Goal: Task Accomplishment & Management: Use online tool/utility

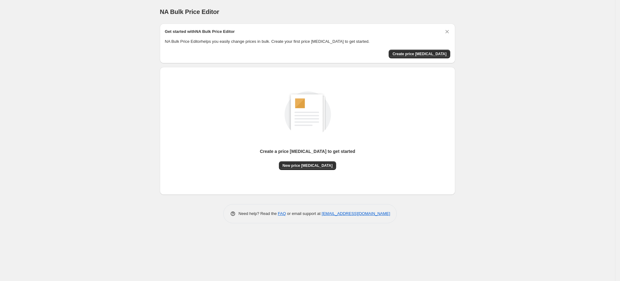
drag, startPoint x: 423, startPoint y: 52, endPoint x: 0, endPoint y: 129, distance: 429.8
click at [5, 127] on div "NA Bulk Price Editor. This page is ready NA Bulk Price Editor Get started with …" at bounding box center [307, 140] width 615 height 281
click at [407, 55] on span "Create price [MEDICAL_DATA]" at bounding box center [419, 54] width 54 height 5
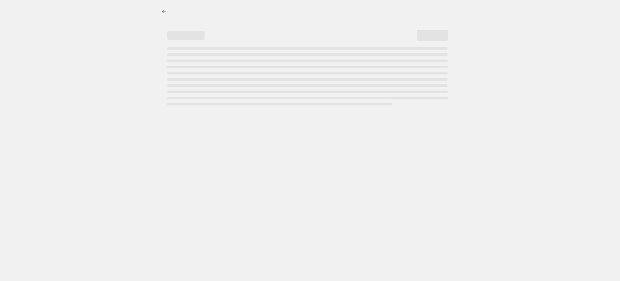
select select "percentage"
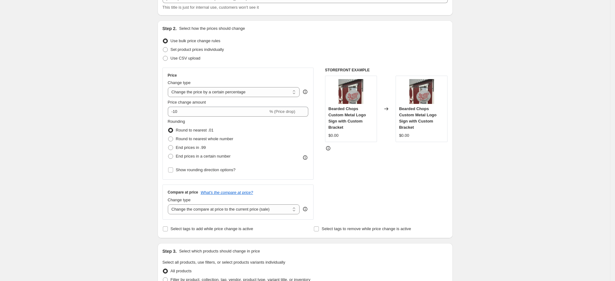
scroll to position [93, 0]
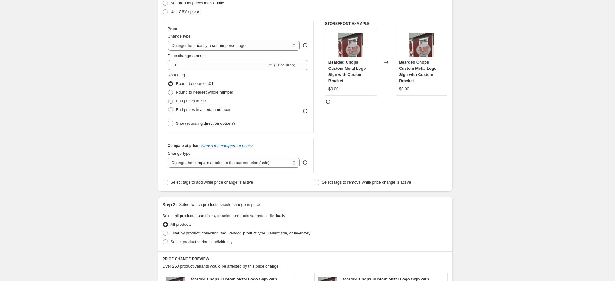
click at [182, 100] on span "End prices in .99" at bounding box center [191, 101] width 30 height 5
click at [168, 99] on input "End prices in .99" at bounding box center [168, 99] width 0 height 0
radio input "true"
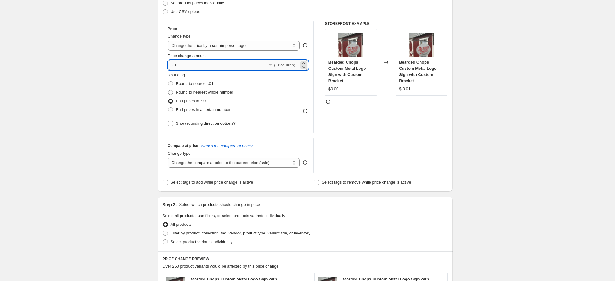
click at [265, 64] on input "-10" at bounding box center [218, 65] width 100 height 10
click at [305, 66] on icon at bounding box center [303, 67] width 6 height 6
drag, startPoint x: 248, startPoint y: 66, endPoint x: 121, endPoint y: 73, distance: 127.0
click at [121, 73] on div "Create new price change job. This page is ready Create new price change job Dra…" at bounding box center [305, 220] width 610 height 627
type input "4"
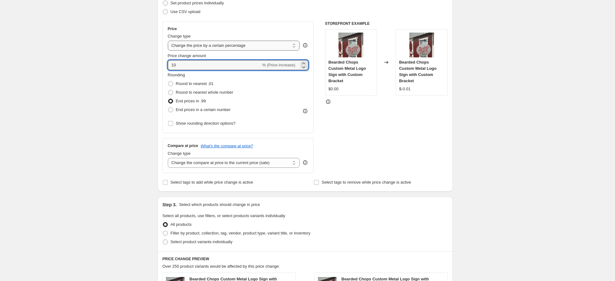
type input "10"
click at [235, 48] on select "Change the price to a certain amount Change the price by a certain amount Chang…" at bounding box center [234, 46] width 132 height 10
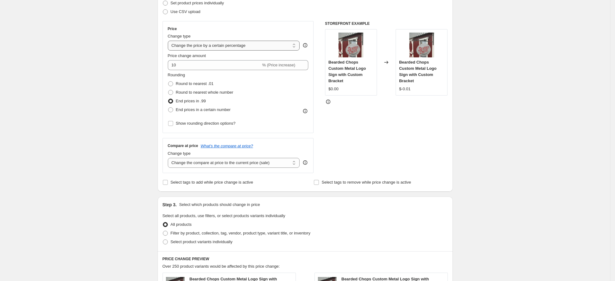
select select "by"
click at [170, 41] on select "Change the price to a certain amount Change the price by a certain amount Chang…" at bounding box center [234, 46] width 132 height 10
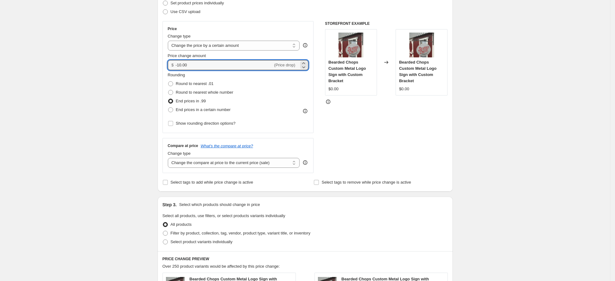
drag, startPoint x: 212, startPoint y: 66, endPoint x: 137, endPoint y: 70, distance: 75.0
click at [137, 70] on div "Create new price change job. This page is ready Create new price change job Dra…" at bounding box center [305, 220] width 610 height 627
type input "10.00"
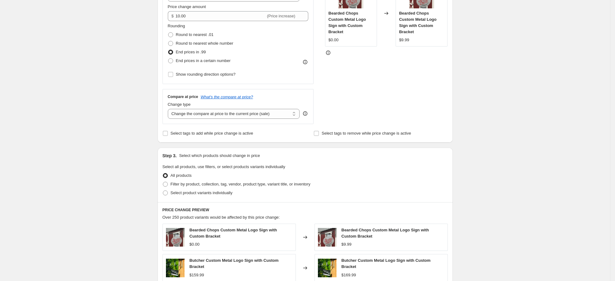
scroll to position [186, 0]
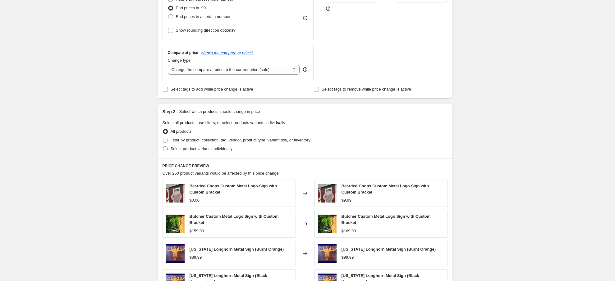
click at [214, 149] on span "Select product variants individually" at bounding box center [202, 149] width 62 height 5
click at [163, 147] on input "Select product variants individually" at bounding box center [163, 147] width 0 height 0
radio input "true"
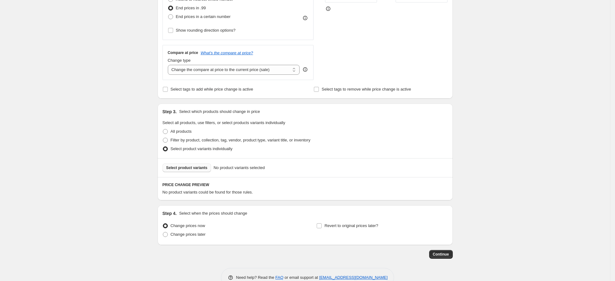
click at [195, 168] on span "Select product variants" at bounding box center [186, 168] width 41 height 5
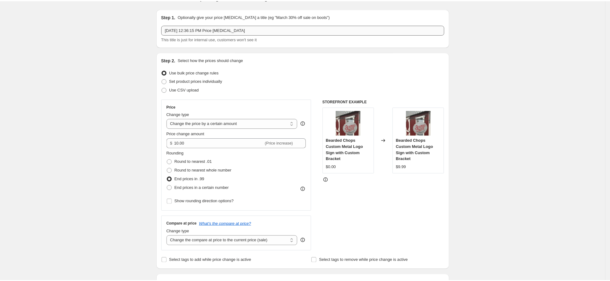
scroll to position [0, 0]
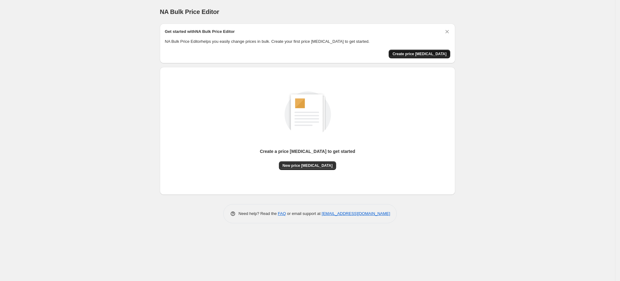
click at [418, 54] on span "Create price [MEDICAL_DATA]" at bounding box center [419, 54] width 54 height 5
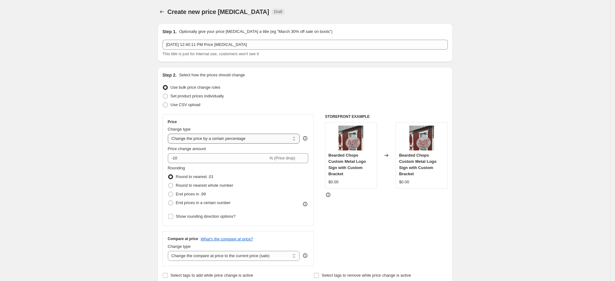
click at [217, 139] on select "Change the price to a certain amount Change the price by a certain amount Chang…" at bounding box center [234, 139] width 132 height 10
select select "by"
click at [170, 134] on select "Change the price to a certain amount Change the price by a certain amount Chang…" at bounding box center [234, 139] width 132 height 10
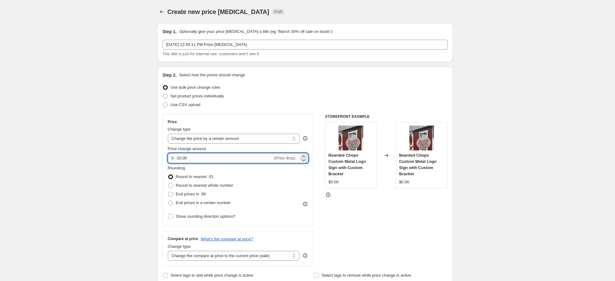
click at [200, 159] on input "-10.00" at bounding box center [224, 158] width 97 height 10
drag, startPoint x: 200, startPoint y: 159, endPoint x: 150, endPoint y: 149, distance: 50.5
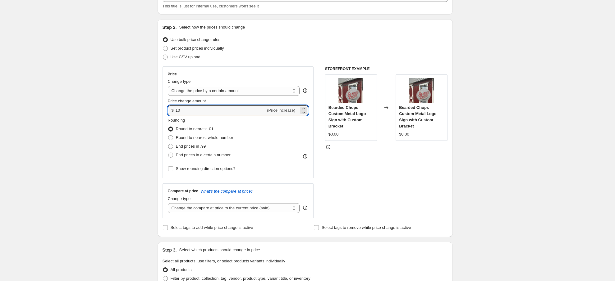
scroll to position [47, 0]
type input "10.00"
drag, startPoint x: 196, startPoint y: 149, endPoint x: 234, endPoint y: 154, distance: 37.9
click at [197, 149] on span "End prices in .99" at bounding box center [191, 147] width 30 height 5
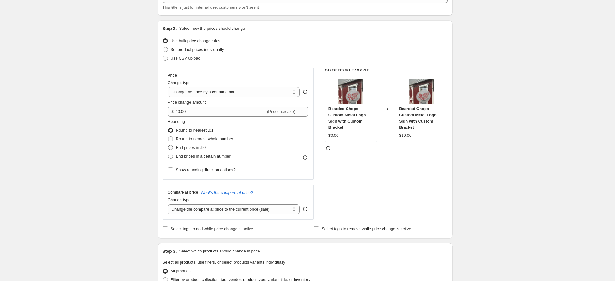
click at [173, 146] on span at bounding box center [170, 147] width 5 height 5
click at [168, 146] on input "End prices in .99" at bounding box center [168, 145] width 0 height 0
radio input "true"
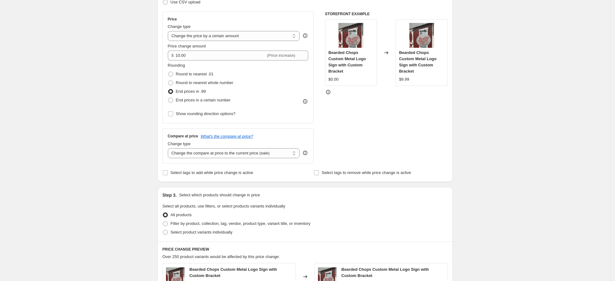
scroll to position [186, 0]
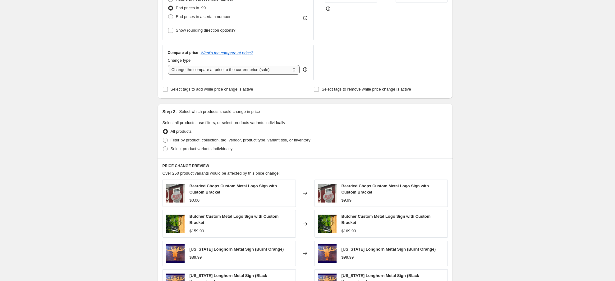
click at [264, 72] on select "Change the compare at price to the current price (sale) Change the compare at p…" at bounding box center [234, 70] width 132 height 10
select select "no_change"
click at [170, 65] on select "Change the compare at price to the current price (sale) Change the compare at p…" at bounding box center [234, 70] width 132 height 10
click at [167, 140] on span at bounding box center [165, 140] width 5 height 5
click at [163, 138] on input "Filter by product, collection, tag, vendor, product type, variant title, or inv…" at bounding box center [163, 138] width 0 height 0
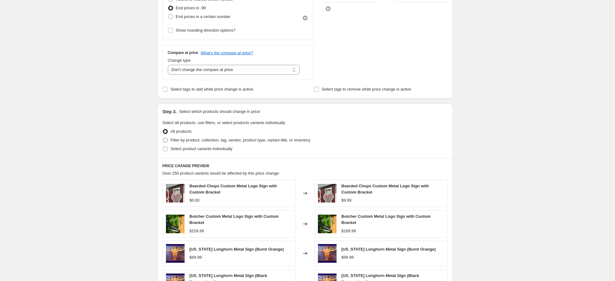
radio input "true"
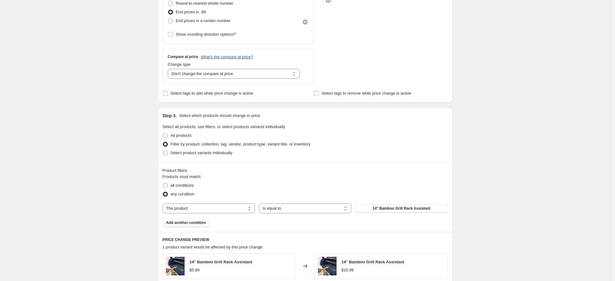
scroll to position [280, 0]
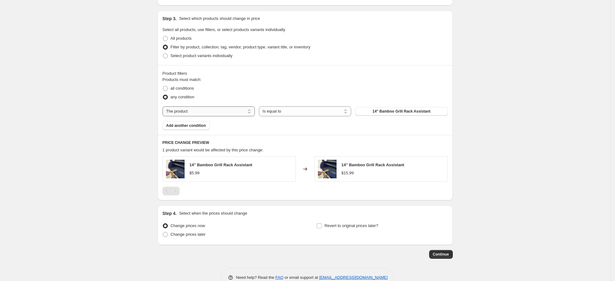
click at [218, 110] on select "The product The product's collection The product's tag The product's vendor The…" at bounding box center [208, 112] width 92 height 10
select select "tag"
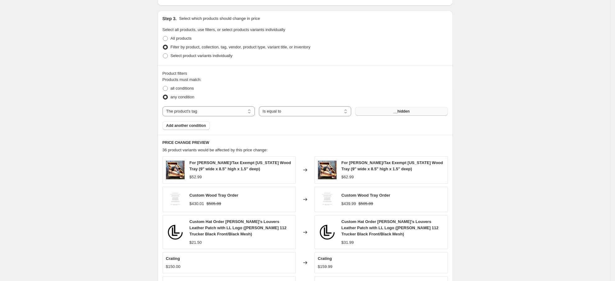
click at [404, 112] on span "__hidden" at bounding box center [401, 111] width 16 height 5
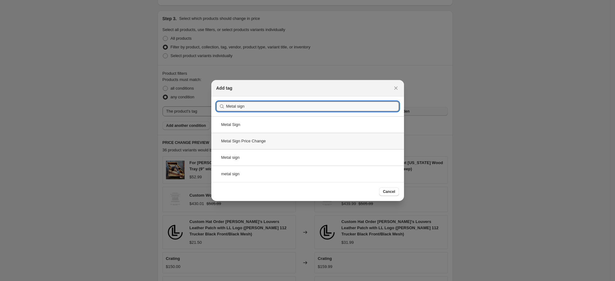
type input "Metal sign"
click at [268, 142] on div "Metal Sign Price Change" at bounding box center [307, 141] width 193 height 16
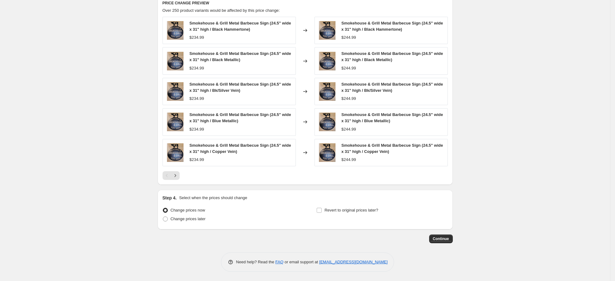
scroll to position [420, 0]
click at [442, 239] on span "Continue" at bounding box center [441, 239] width 16 height 5
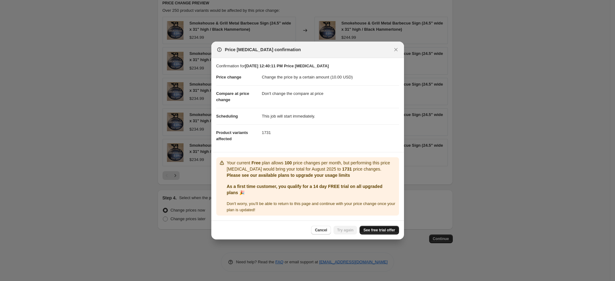
click at [389, 229] on span "See free trial offer" at bounding box center [379, 230] width 32 height 5
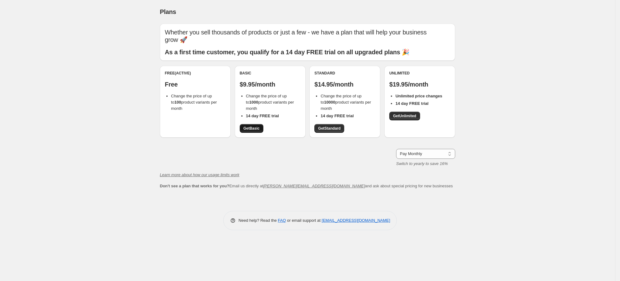
click at [249, 128] on span "Get Basic" at bounding box center [251, 128] width 16 height 5
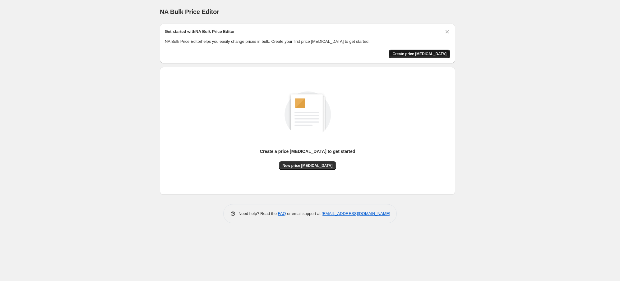
click at [430, 53] on span "Create price [MEDICAL_DATA]" at bounding box center [419, 54] width 54 height 5
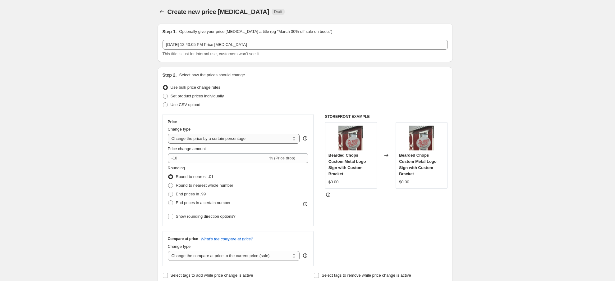
click at [249, 141] on select "Change the price to a certain amount Change the price by a certain amount Chang…" at bounding box center [234, 139] width 132 height 10
select select "by"
click at [170, 134] on select "Change the price to a certain amount Change the price by a certain amount Chang…" at bounding box center [234, 139] width 132 height 10
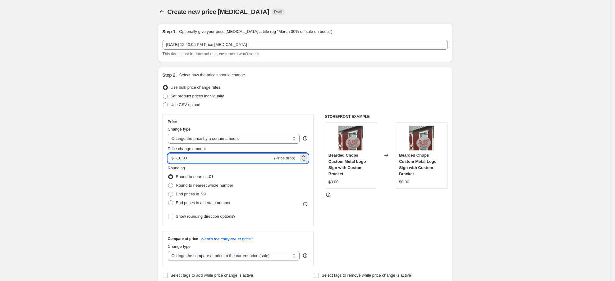
click at [211, 159] on input "-10.00" at bounding box center [224, 158] width 97 height 10
drag, startPoint x: 189, startPoint y: 159, endPoint x: 180, endPoint y: 159, distance: 9.0
click at [180, 159] on input "-10.00" at bounding box center [224, 158] width 97 height 10
type input "-250.00"
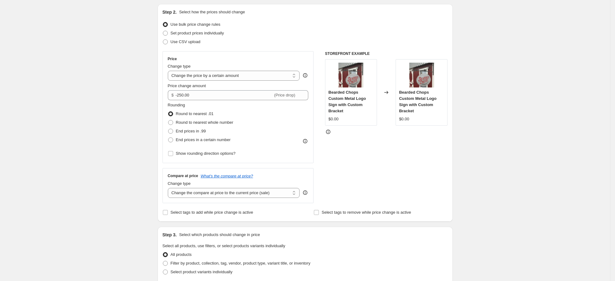
scroll to position [93, 0]
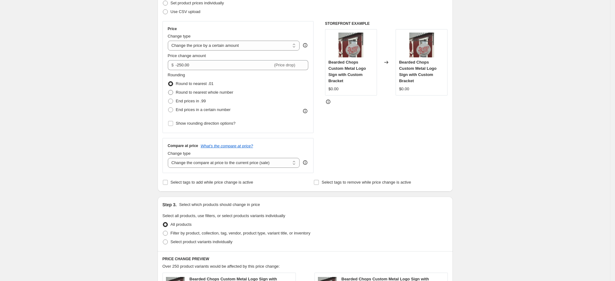
click at [195, 90] on span "Round to nearest whole number" at bounding box center [204, 92] width 57 height 5
click at [168, 90] on input "Round to nearest whole number" at bounding box center [168, 90] width 0 height 0
radio input "true"
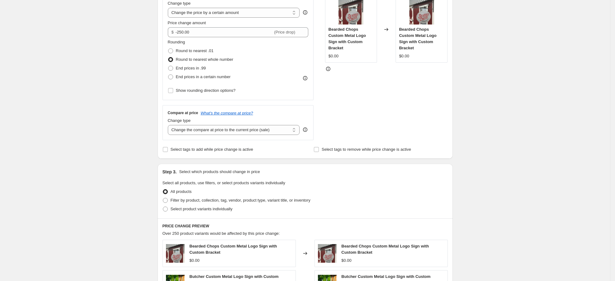
scroll to position [186, 0]
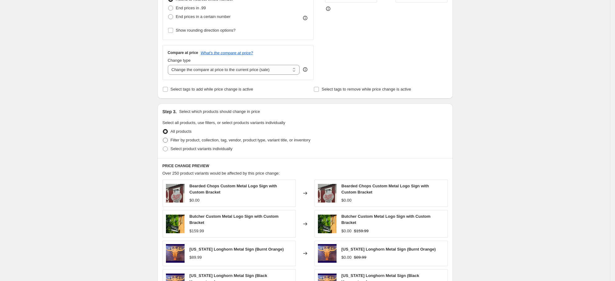
click at [215, 141] on span "Filter by product, collection, tag, vendor, product type, variant title, or inv…" at bounding box center [241, 140] width 140 height 5
click at [163, 138] on input "Filter by product, collection, tag, vendor, product type, variant title, or inv…" at bounding box center [163, 138] width 0 height 0
radio input "true"
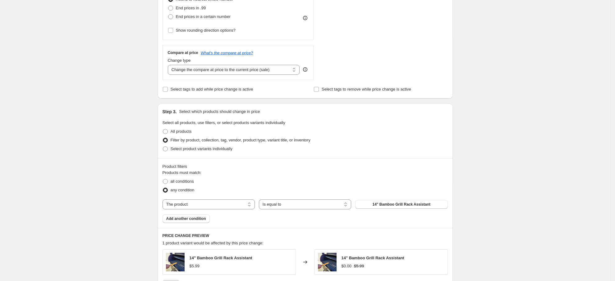
scroll to position [233, 0]
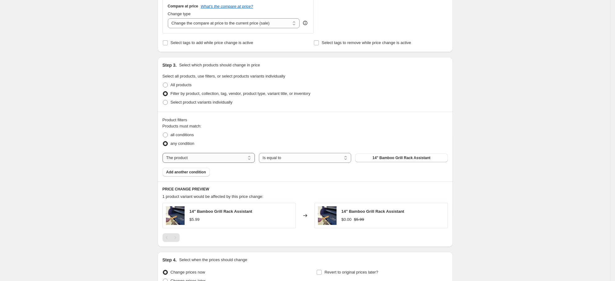
click at [239, 158] on select "The product The product's collection The product's tag The product's vendor The…" at bounding box center [208, 158] width 92 height 10
select select "vendor"
click at [421, 159] on span "Aaron Leather Goods" at bounding box center [401, 158] width 44 height 5
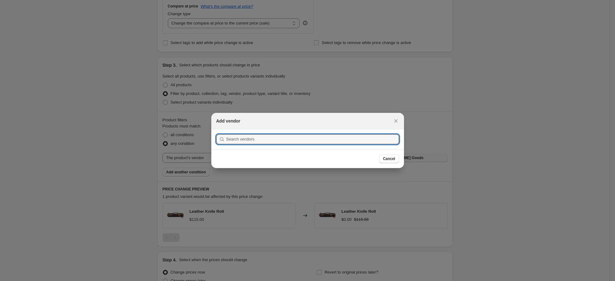
scroll to position [0, 0]
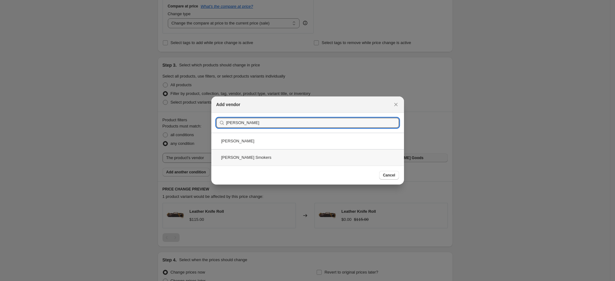
type input "Myron mixon"
click at [270, 159] on div "Myron Mixon Smokers" at bounding box center [307, 157] width 193 height 16
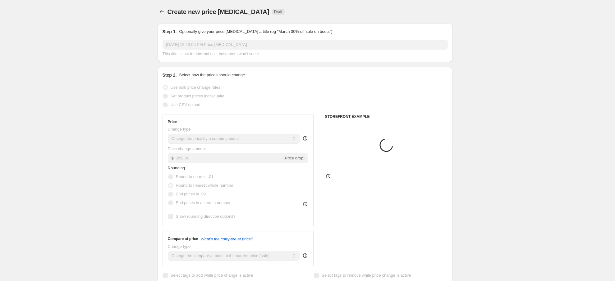
scroll to position [233, 0]
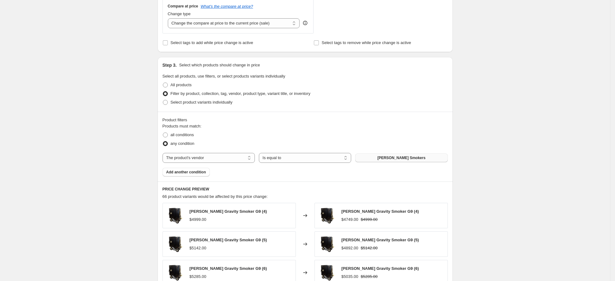
click at [193, 173] on span "Add another condition" at bounding box center [186, 172] width 40 height 5
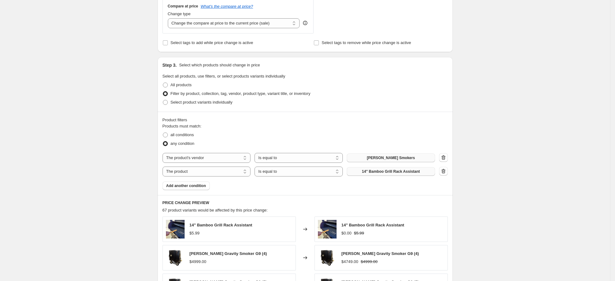
click at [363, 172] on button "14" Bamboo Grill Rack Assistant" at bounding box center [391, 171] width 88 height 9
click at [289, 173] on select "Is equal to Is not equal to" at bounding box center [298, 172] width 88 height 10
click at [288, 176] on select "Is equal to Is not equal to" at bounding box center [298, 172] width 88 height 10
click at [231, 173] on select "The product The product's collection The product's tag The product's vendor The…" at bounding box center [206, 172] width 88 height 10
select select "product_type"
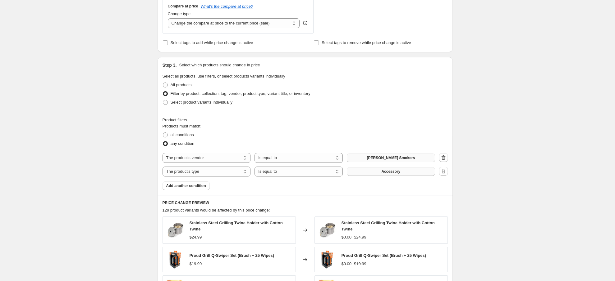
click at [407, 170] on button "Accessory" at bounding box center [391, 171] width 88 height 9
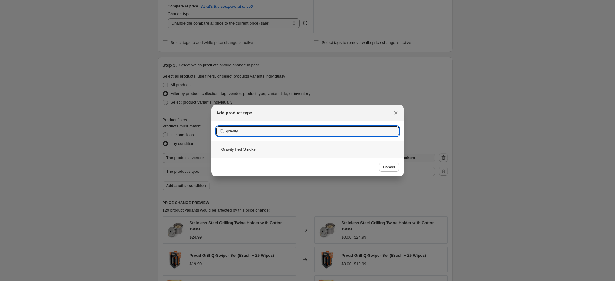
type input "gravity"
click at [281, 146] on div "Gravity Fed Smoker" at bounding box center [307, 149] width 193 height 16
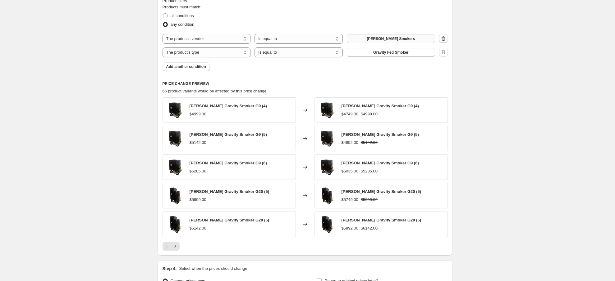
scroll to position [373, 0]
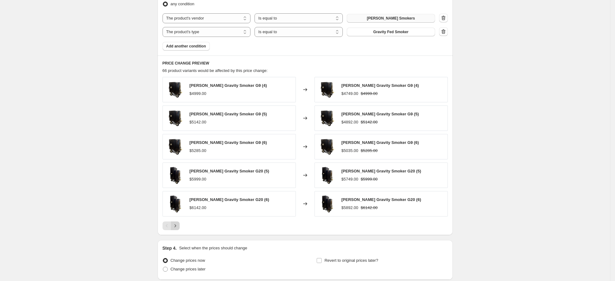
click at [177, 227] on icon "Next" at bounding box center [175, 226] width 6 height 6
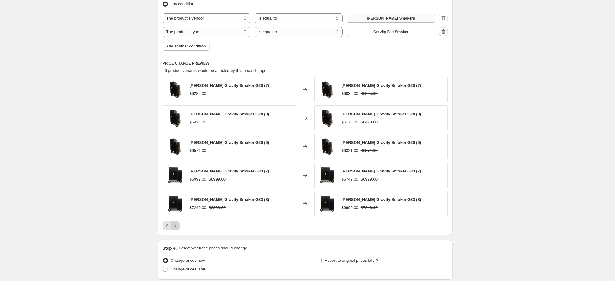
click at [177, 227] on icon "Next" at bounding box center [175, 226] width 6 height 6
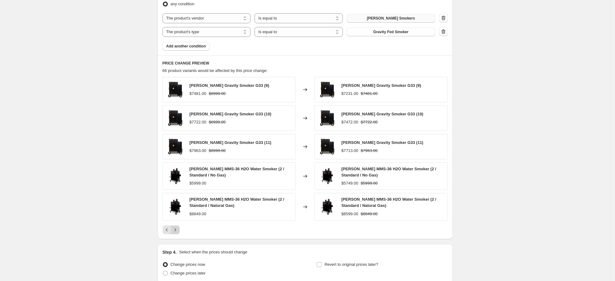
click at [177, 227] on button "Next" at bounding box center [175, 230] width 9 height 9
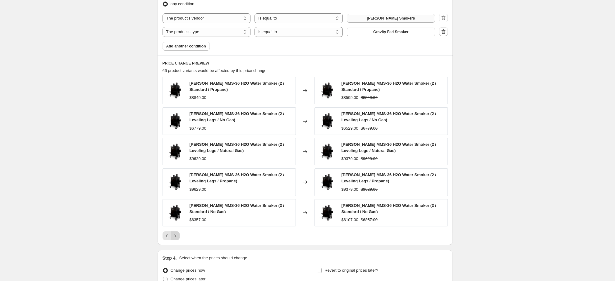
click at [175, 235] on icon "Next" at bounding box center [175, 236] width 6 height 6
click at [175, 236] on icon "Next" at bounding box center [175, 236] width 6 height 6
click at [176, 237] on icon "Next" at bounding box center [175, 236] width 6 height 6
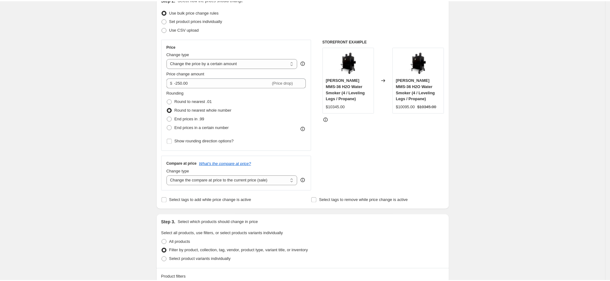
scroll to position [0, 0]
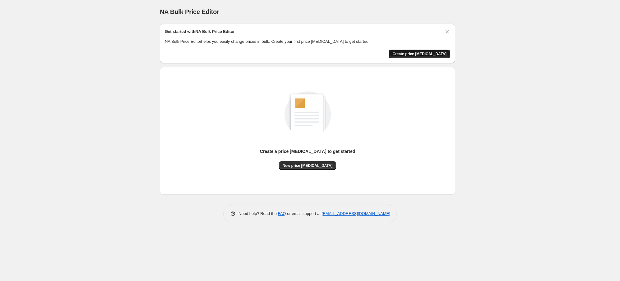
click at [421, 52] on span "Create price [MEDICAL_DATA]" at bounding box center [419, 54] width 54 height 5
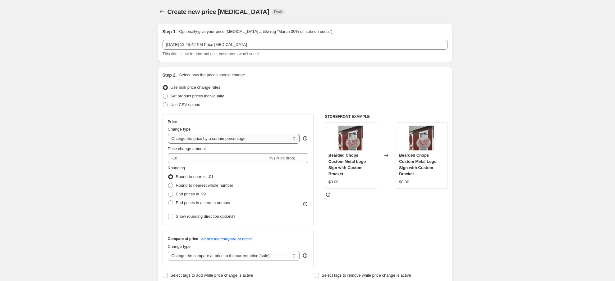
click at [261, 140] on select "Change the price to a certain amount Change the price by a certain amount Chang…" at bounding box center [234, 139] width 132 height 10
select select "by"
click at [170, 134] on select "Change the price to a certain amount Change the price by a certain amount Chang…" at bounding box center [234, 139] width 132 height 10
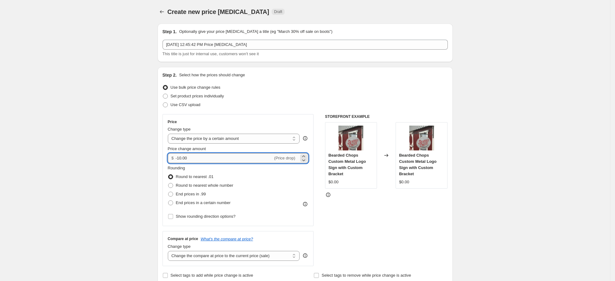
click at [209, 158] on input "-10.00" at bounding box center [224, 158] width 97 height 10
type input "-1"
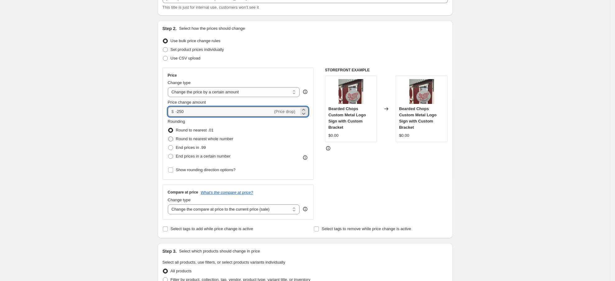
type input "-250.00"
click at [226, 139] on span "Round to nearest whole number" at bounding box center [204, 139] width 57 height 5
click at [168, 137] on input "Round to nearest whole number" at bounding box center [168, 137] width 0 height 0
radio input "true"
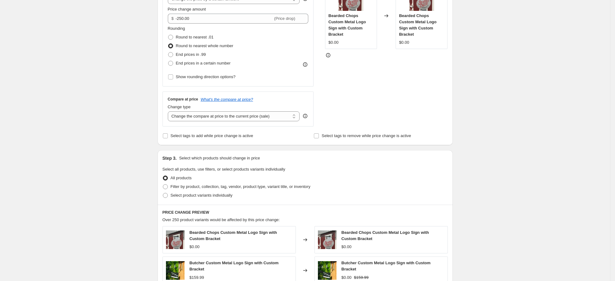
scroll to position [186, 0]
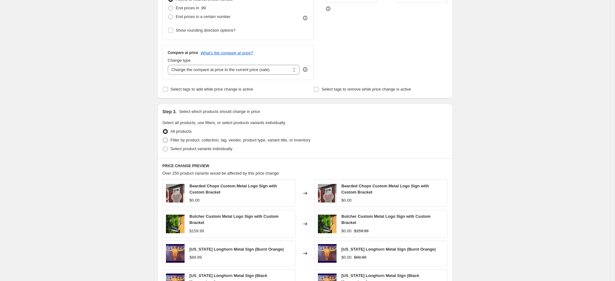
click at [224, 140] on span "Filter by product, collection, tag, vendor, product type, variant title, or inv…" at bounding box center [241, 140] width 140 height 5
click at [163, 138] on input "Filter by product, collection, tag, vendor, product type, variant title, or inv…" at bounding box center [163, 138] width 0 height 0
radio input "true"
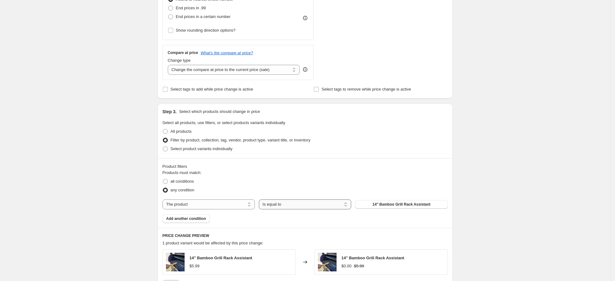
click at [286, 204] on select "Is equal to Is not equal to" at bounding box center [305, 205] width 92 height 10
drag, startPoint x: 282, startPoint y: 206, endPoint x: 277, endPoint y: 204, distance: 5.3
click at [281, 206] on select "Is equal to Is not equal to" at bounding box center [305, 205] width 92 height 10
click at [224, 204] on select "The product The product's collection The product's tag The product's vendor The…" at bounding box center [208, 205] width 92 height 10
select select "tag"
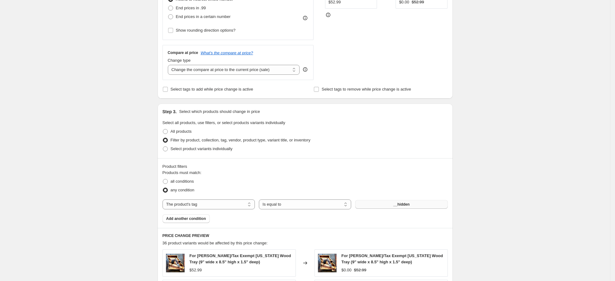
click at [417, 206] on button "__hidden" at bounding box center [401, 204] width 92 height 9
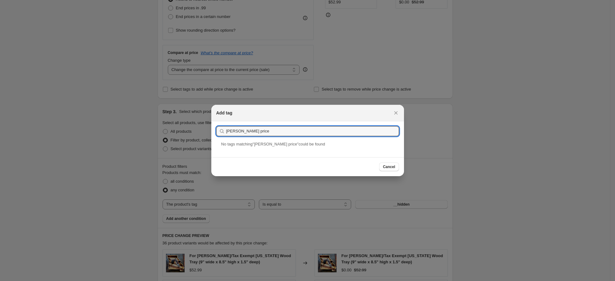
drag, startPoint x: 247, startPoint y: 133, endPoint x: 186, endPoint y: 130, distance: 60.6
type input "M"
drag, startPoint x: 258, startPoint y: 134, endPoint x: 199, endPoint y: 130, distance: 59.5
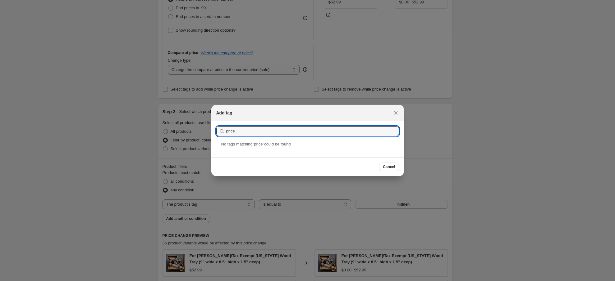
type input "M"
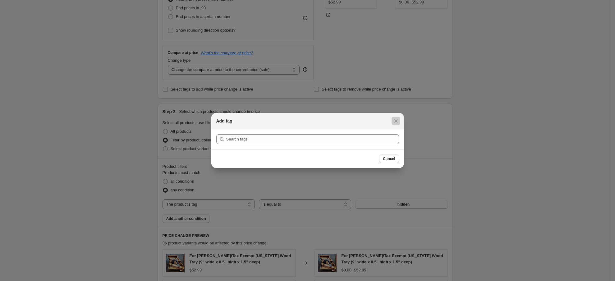
click at [181, 133] on div at bounding box center [307, 140] width 615 height 281
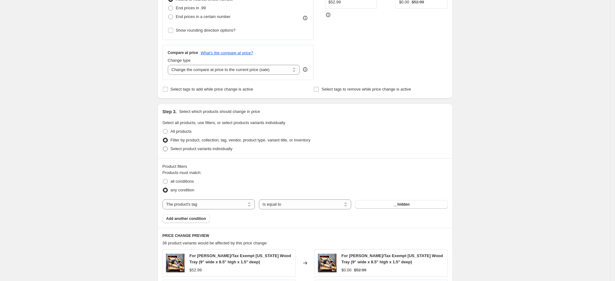
click at [179, 149] on span "Select product variants individually" at bounding box center [202, 149] width 62 height 5
click at [163, 147] on input "Select product variants individually" at bounding box center [163, 147] width 0 height 0
radio input "true"
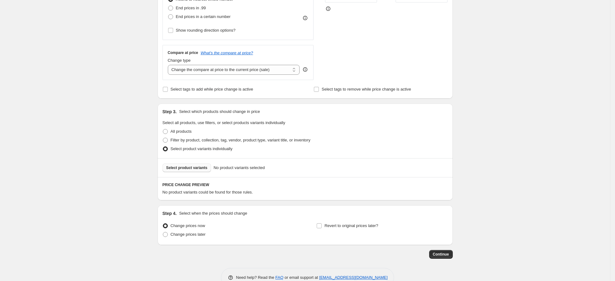
click at [193, 168] on span "Select product variants" at bounding box center [186, 168] width 41 height 5
